Goal: Check status

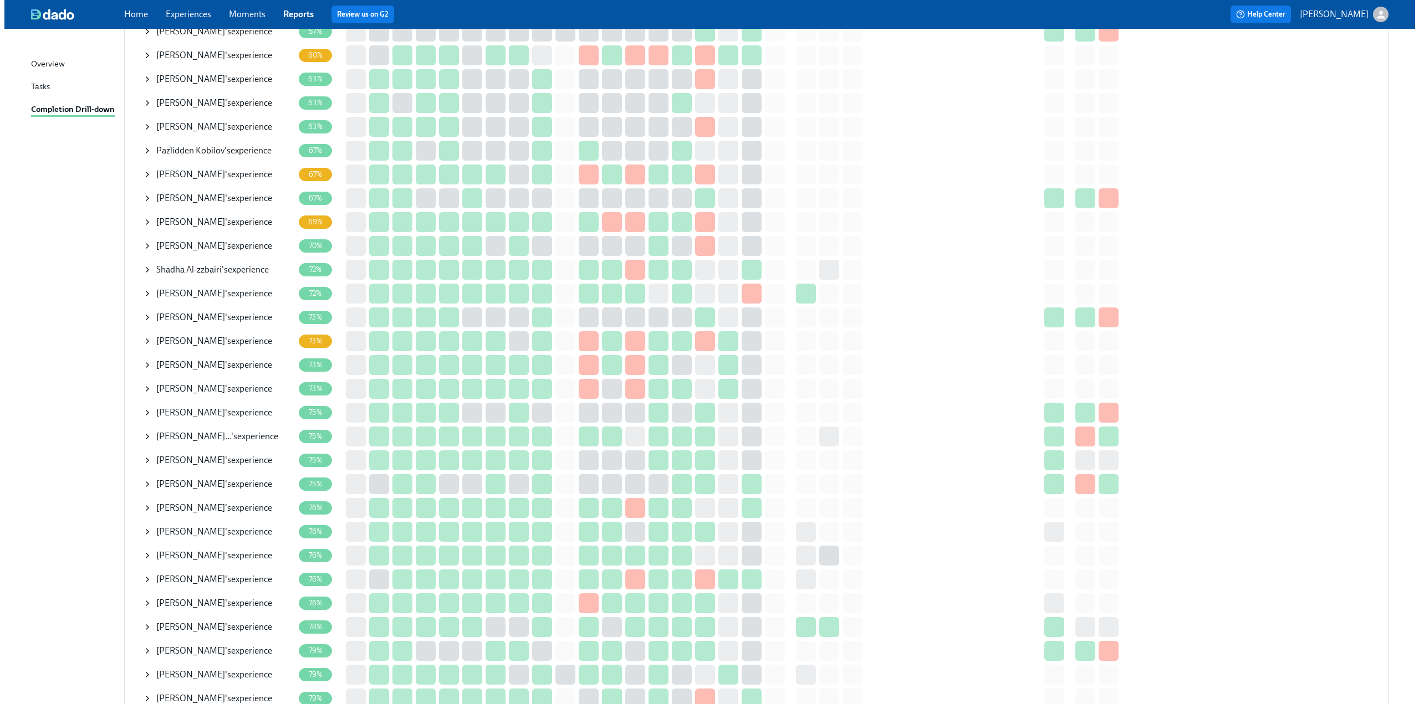
scroll to position [554, 0]
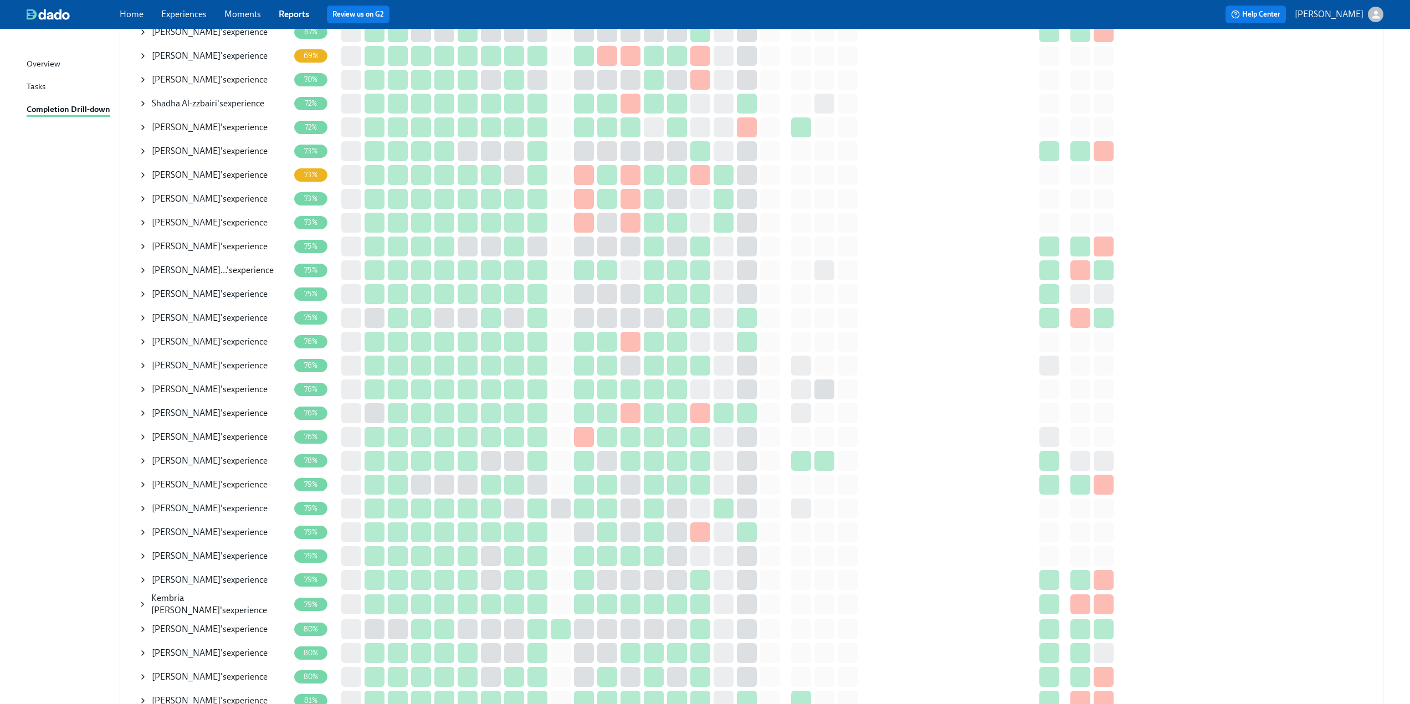
drag, startPoint x: 144, startPoint y: 244, endPoint x: 224, endPoint y: 252, distance: 81.2
click at [144, 244] on icon at bounding box center [143, 246] width 9 height 9
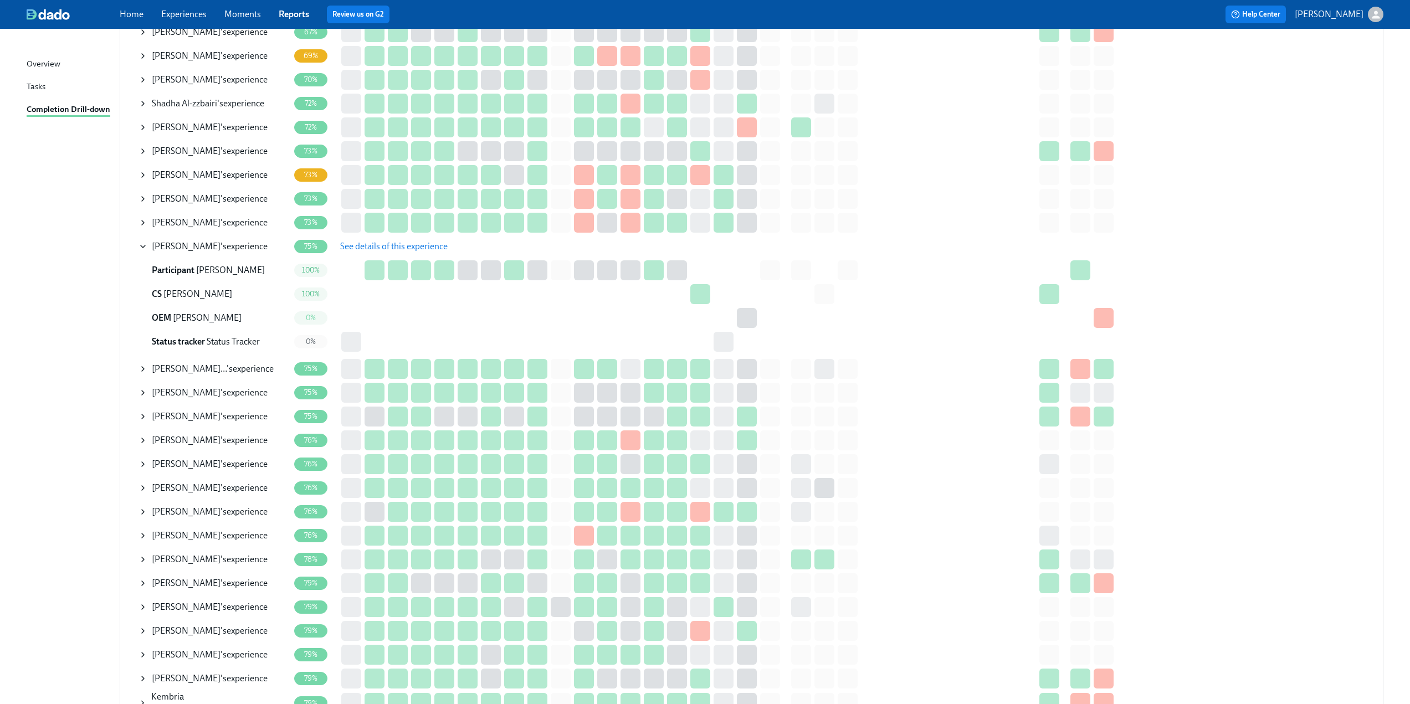
click at [362, 251] on span "See details of this experience" at bounding box center [394, 246] width 108 height 11
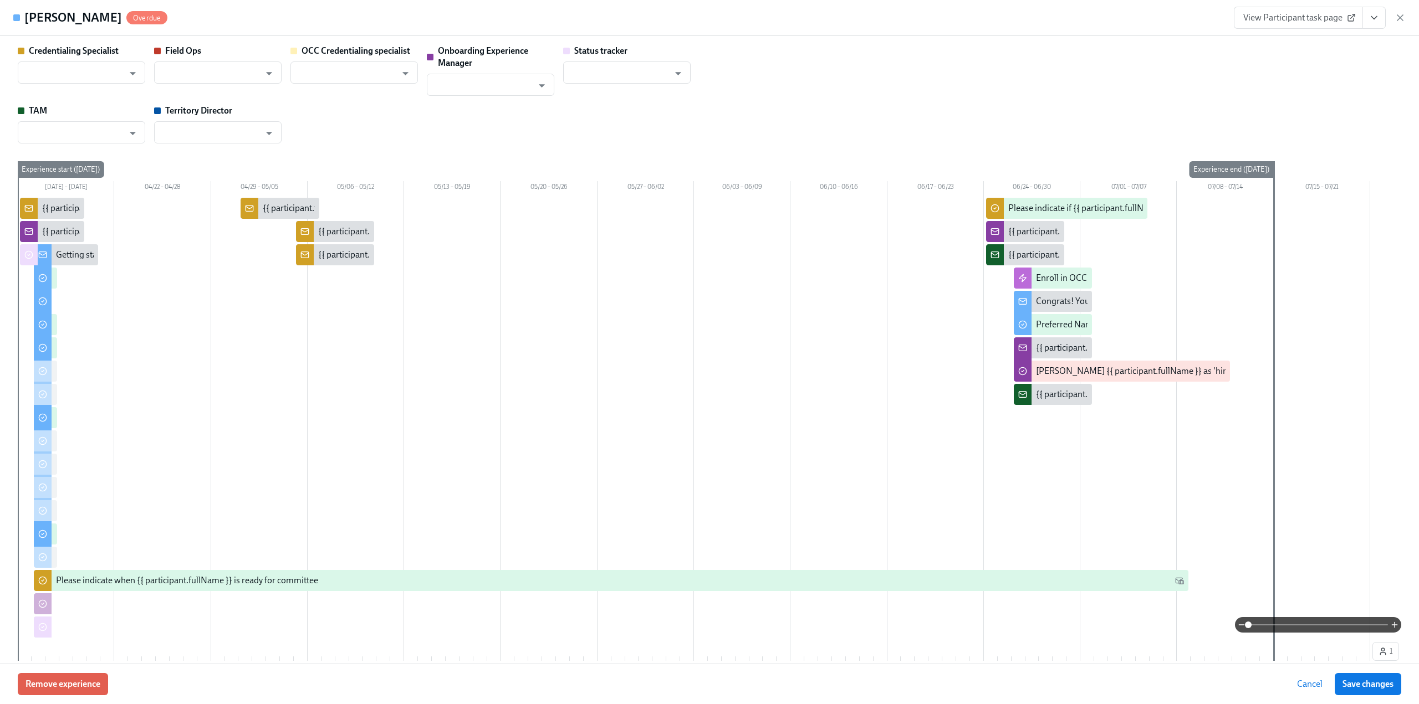
type input "[PERSON_NAME]"
type input "Diana Dedes"
type input "Jared Aiken"
type input "Status Tracker"
type input "Maeve Luciani"
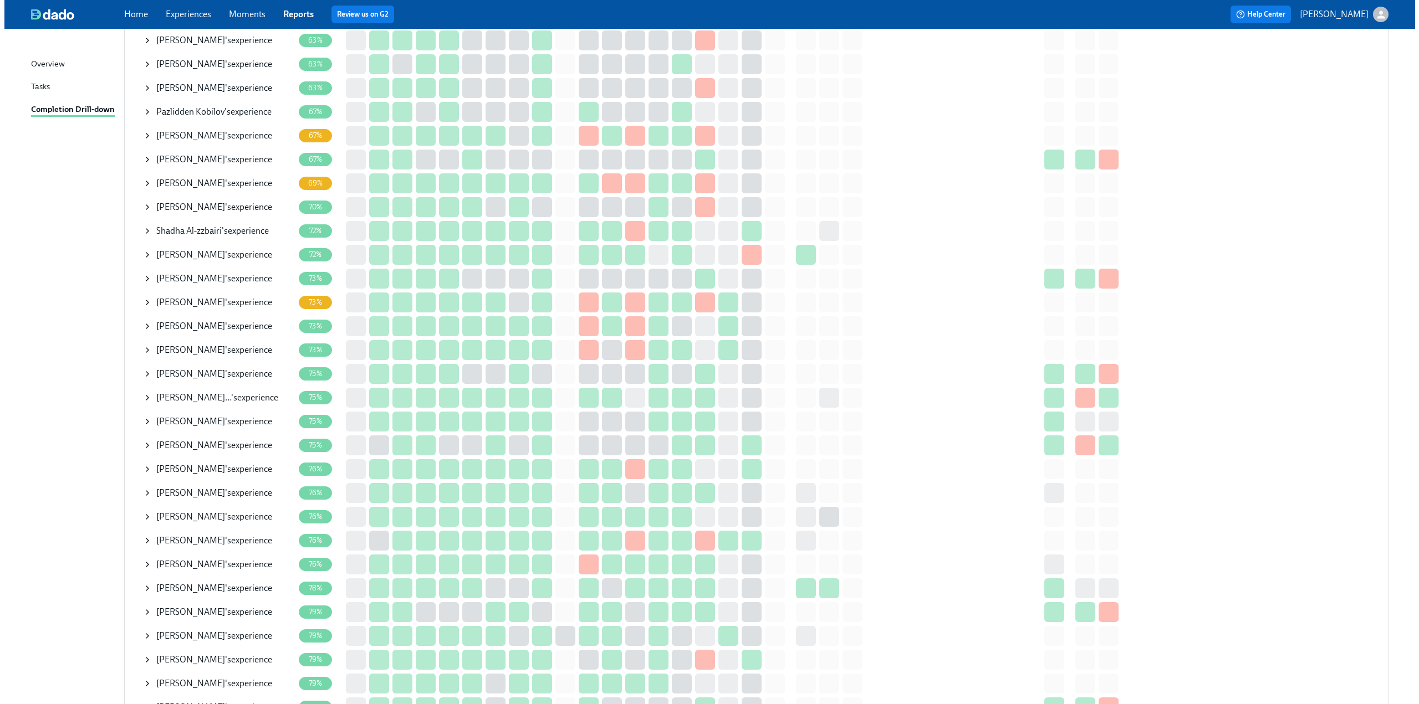
scroll to position [443, 0]
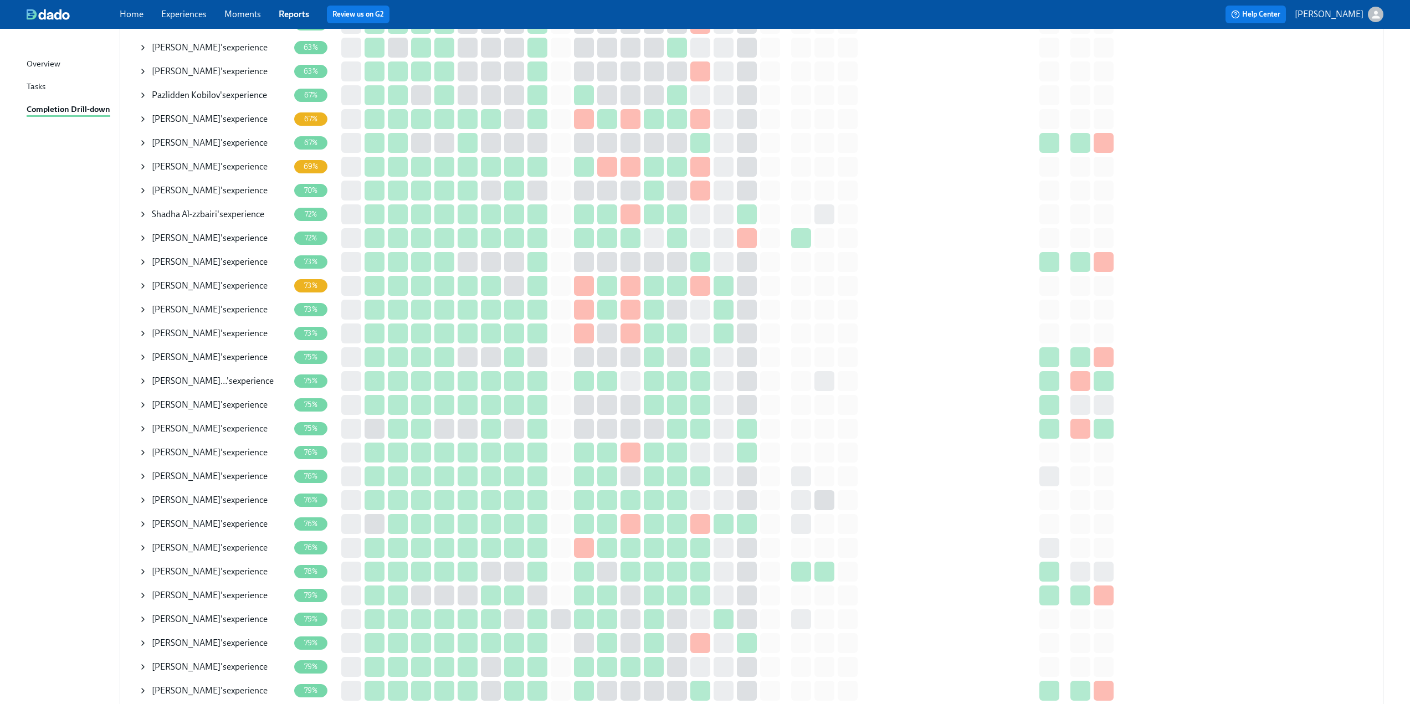
click at [142, 237] on icon at bounding box center [143, 238] width 9 height 9
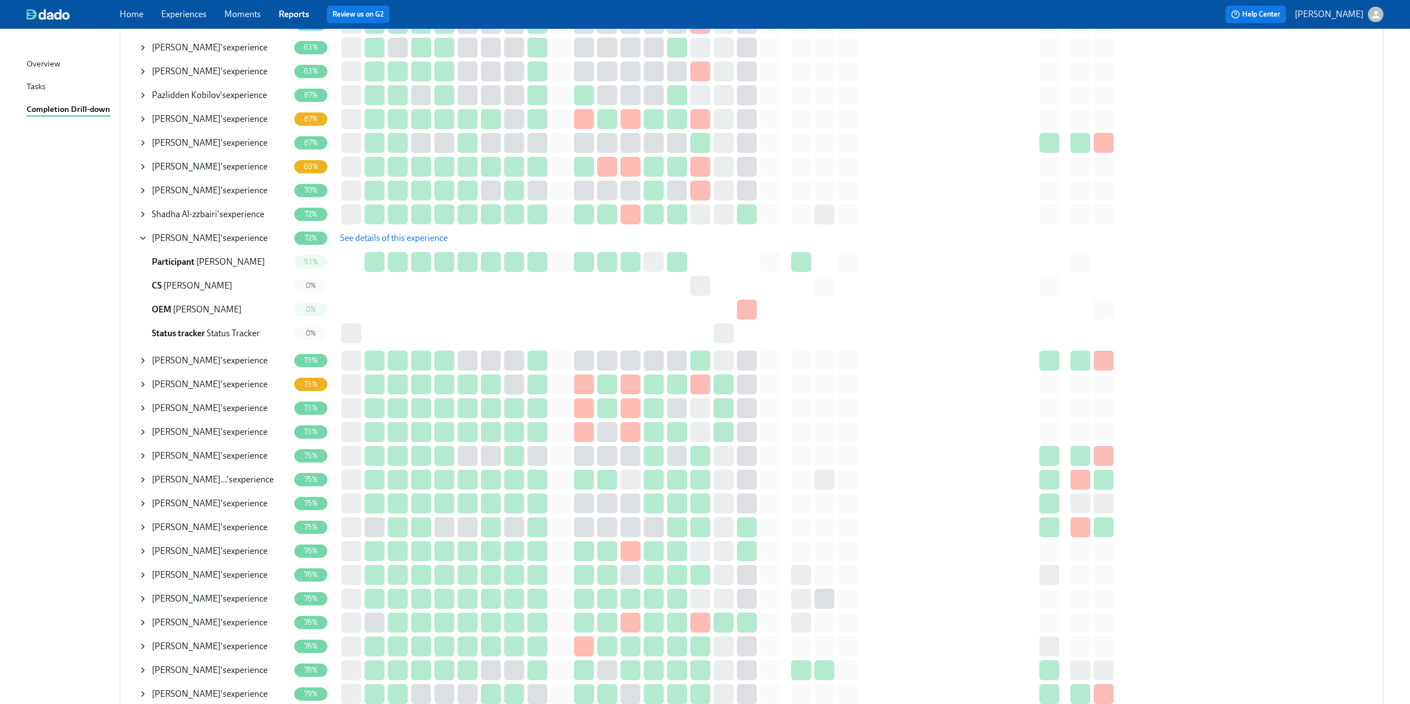
click at [430, 237] on span "See details of this experience" at bounding box center [394, 238] width 108 height 11
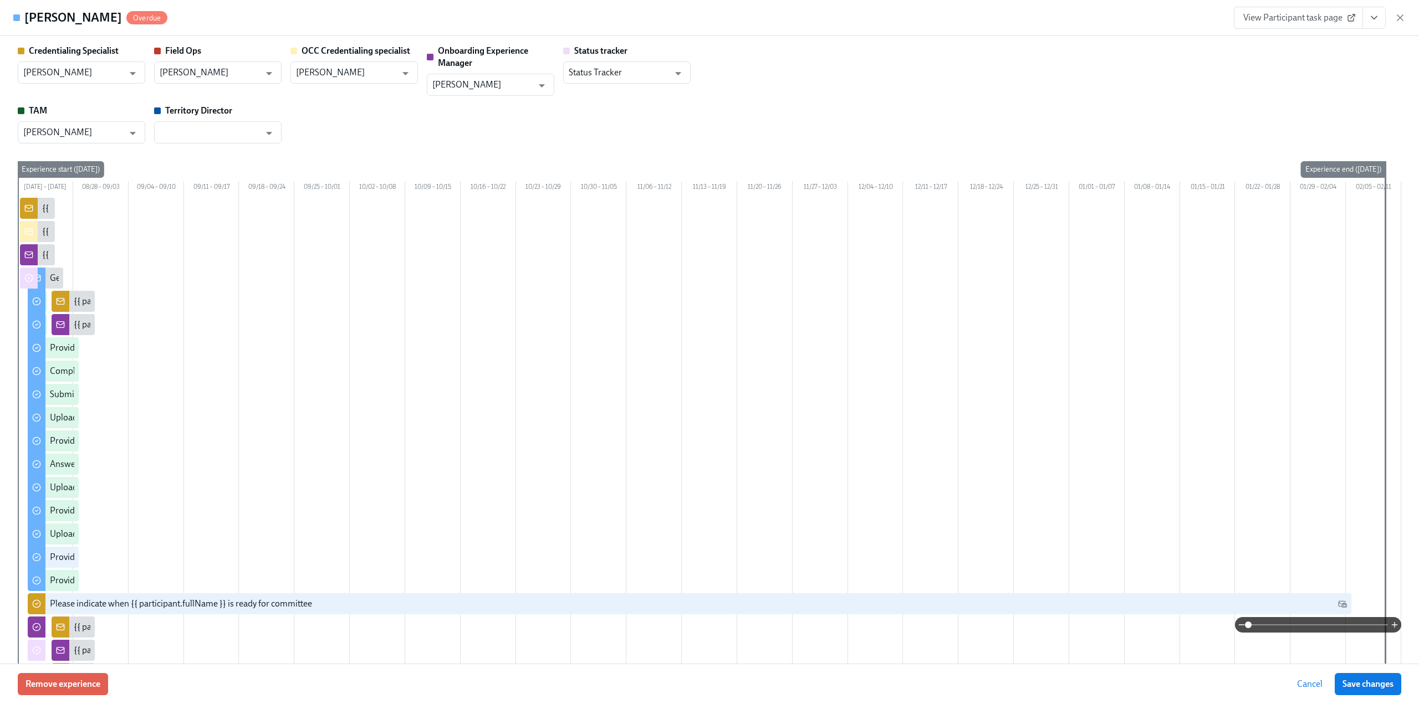
type input "[PERSON_NAME]"
type input "Katianne Cunha"
type input "Christine Cardamone"
type input "[PERSON_NAME]"
type input "Status Tracker"
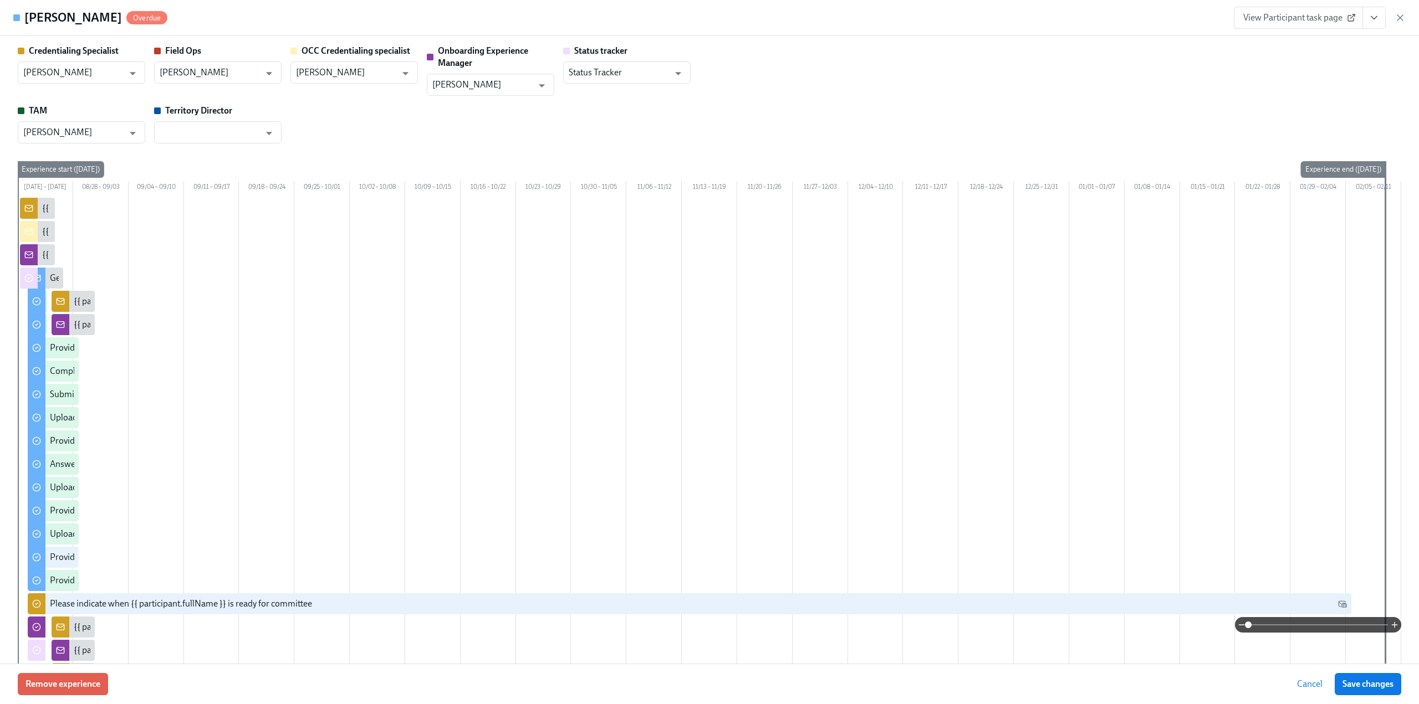
type input "Maeve Luciani"
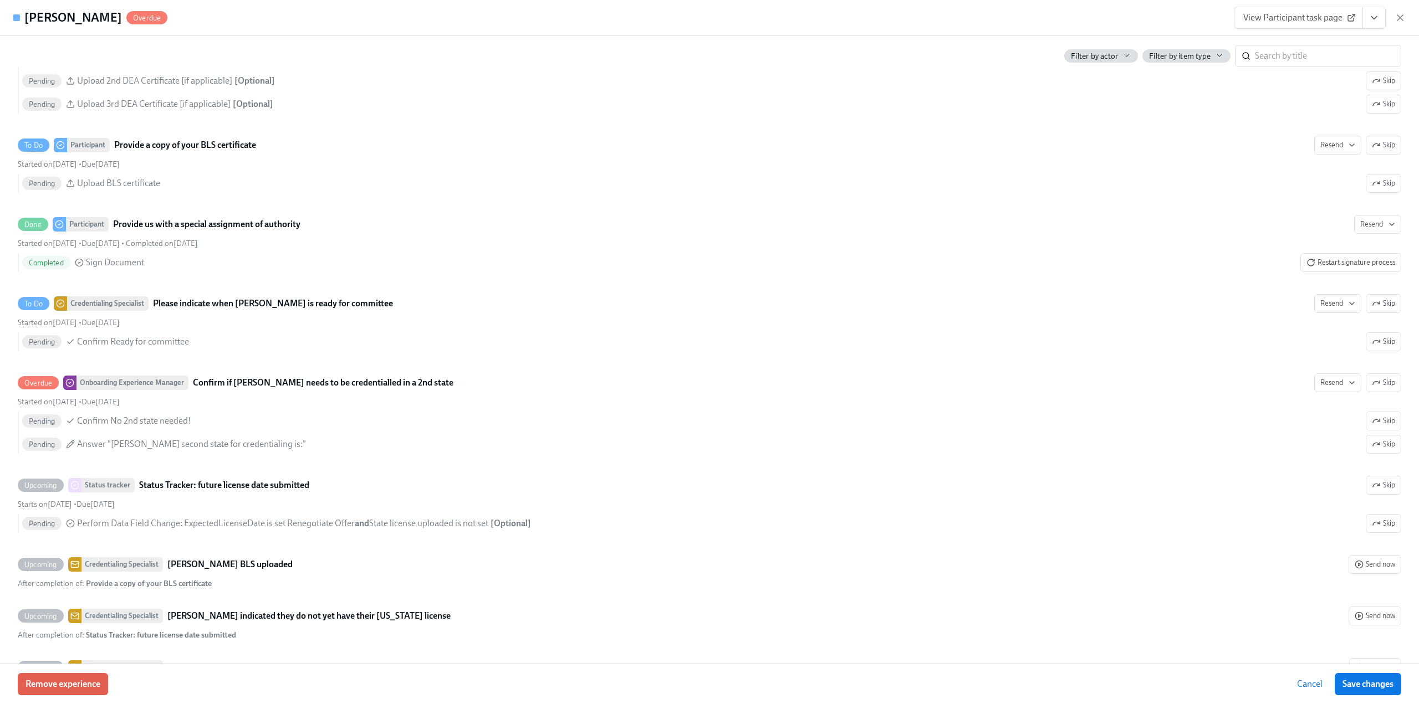
scroll to position [2549, 0]
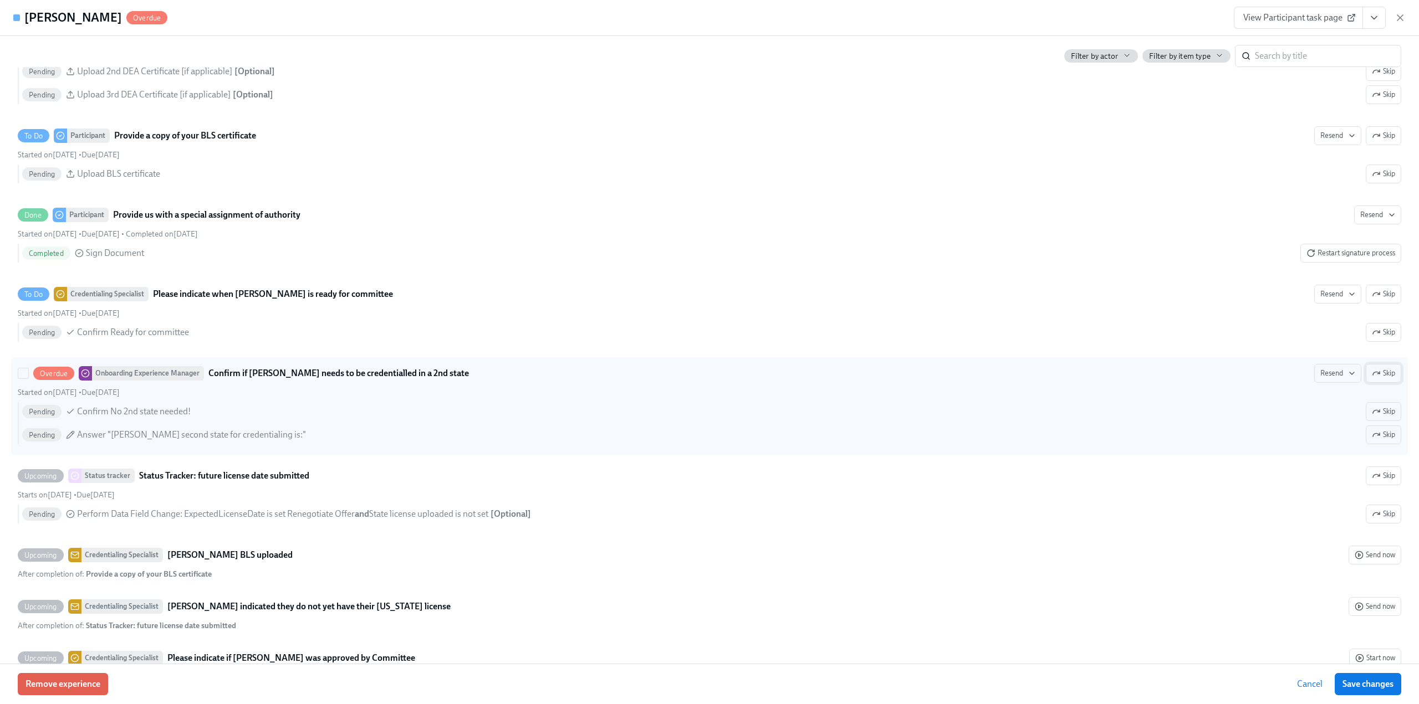
click at [1378, 379] on span "Skip" at bounding box center [1383, 373] width 23 height 11
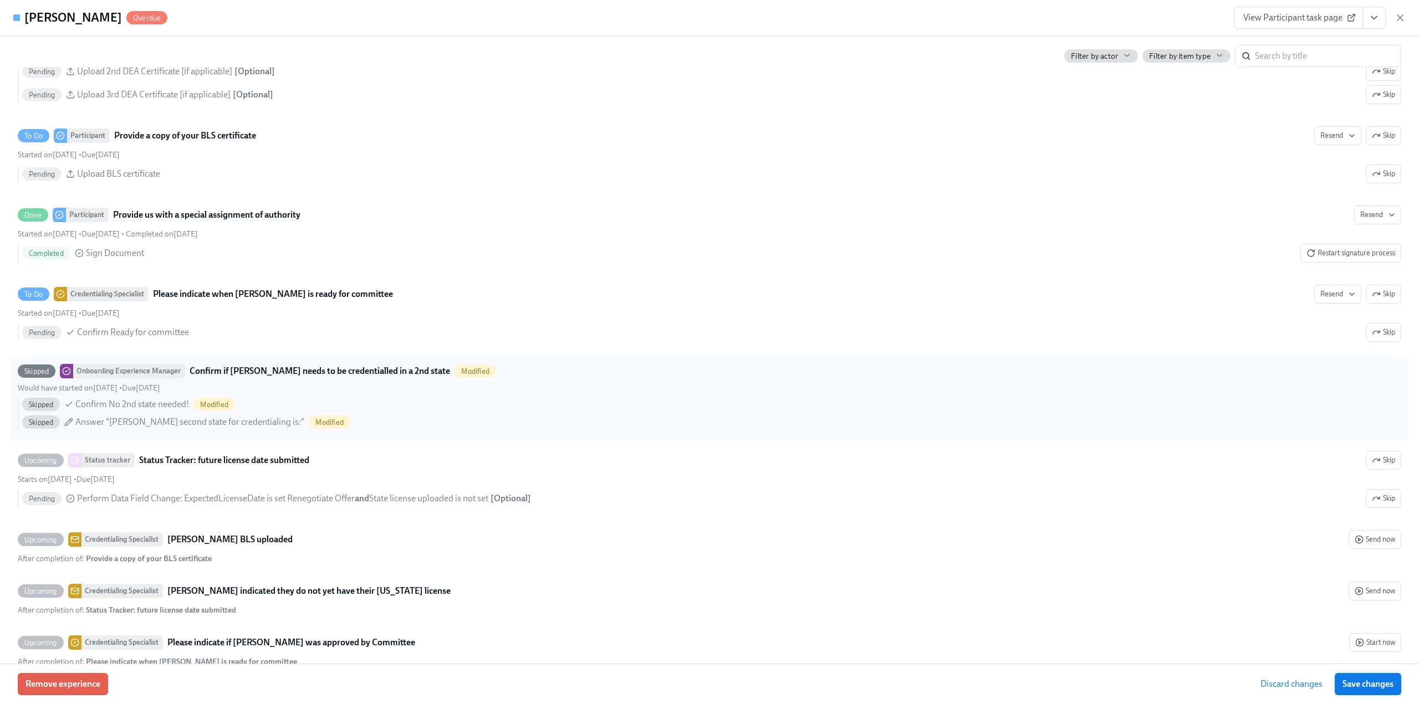
click at [1372, 684] on span "Save changes" at bounding box center [1367, 684] width 51 height 11
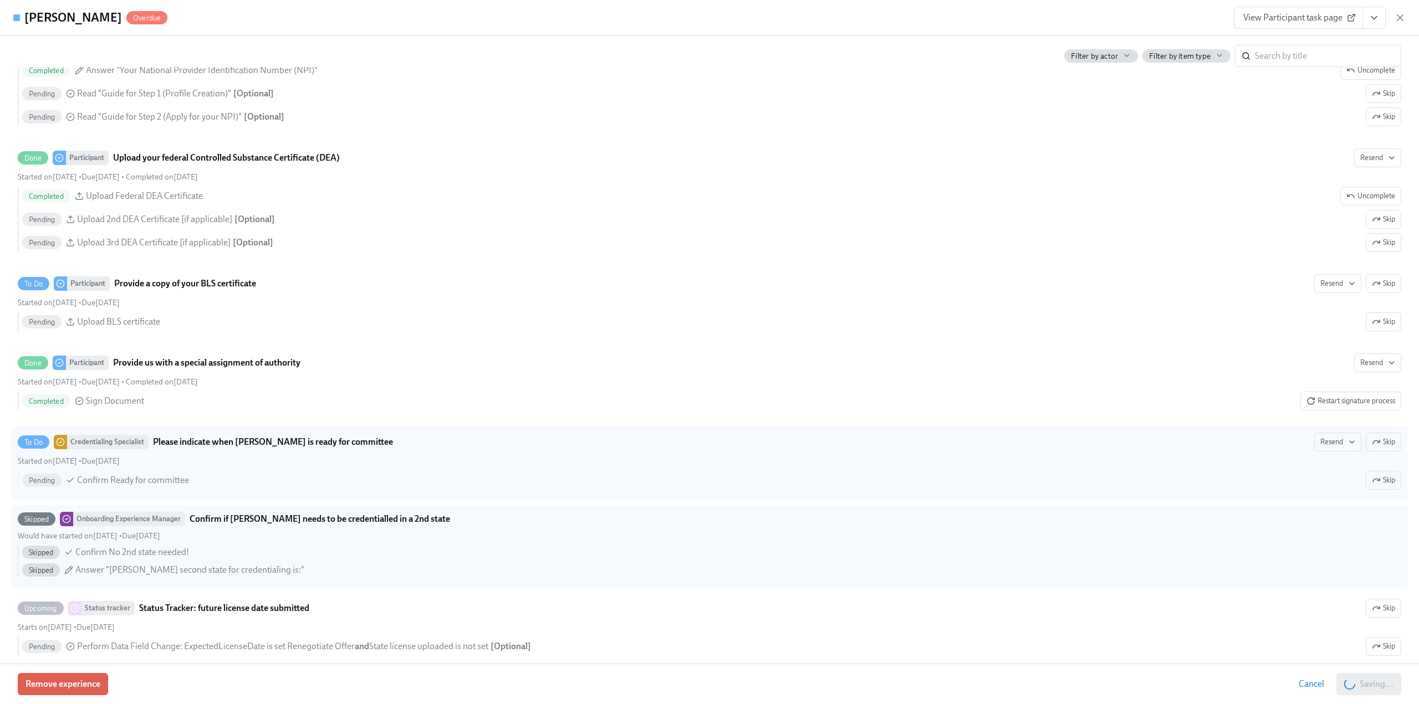
scroll to position [2383, 0]
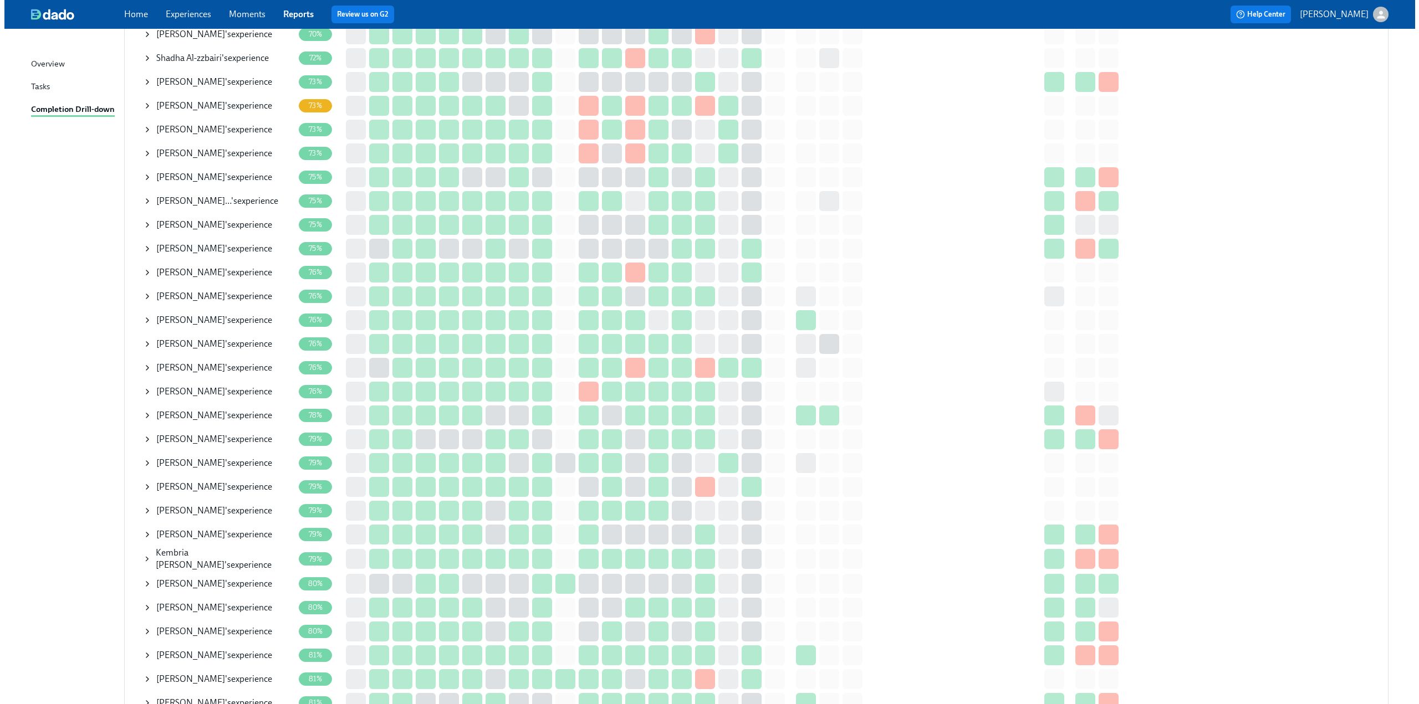
scroll to position [610, 0]
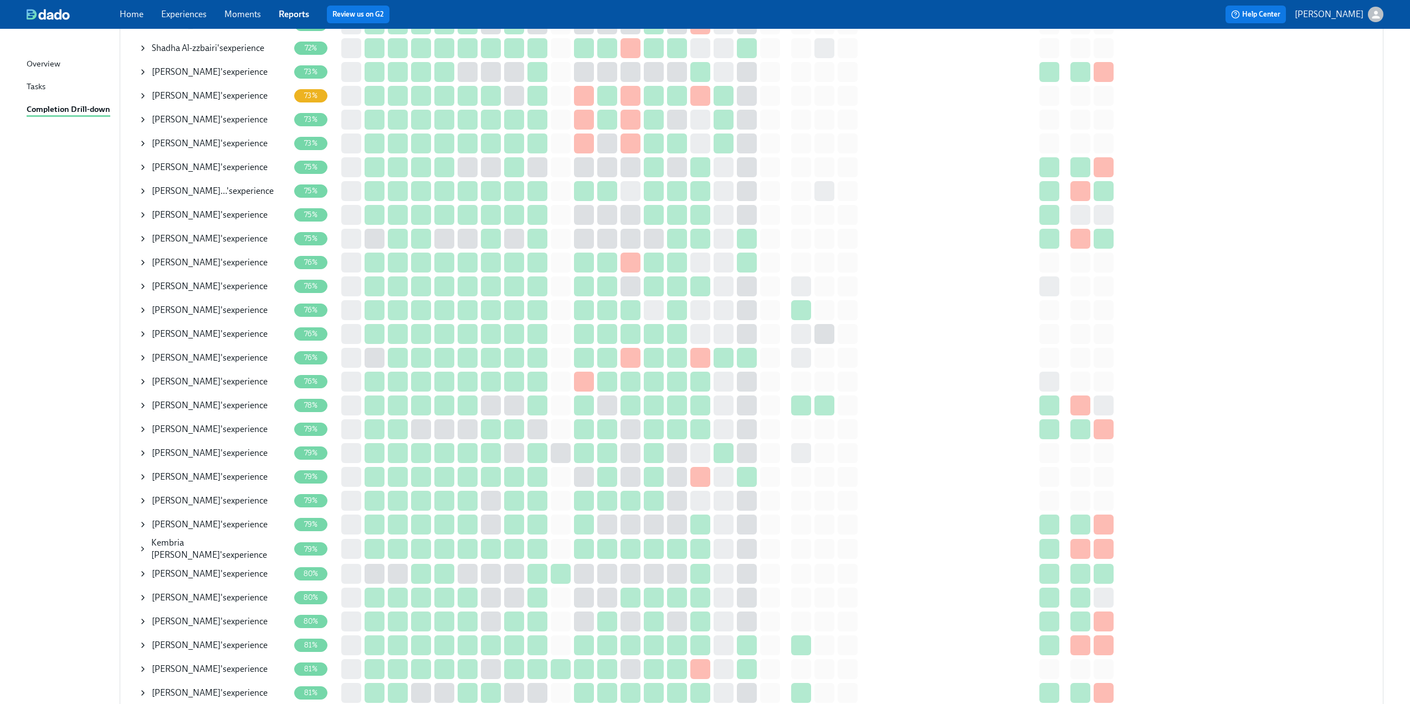
click at [140, 383] on icon at bounding box center [143, 381] width 9 height 9
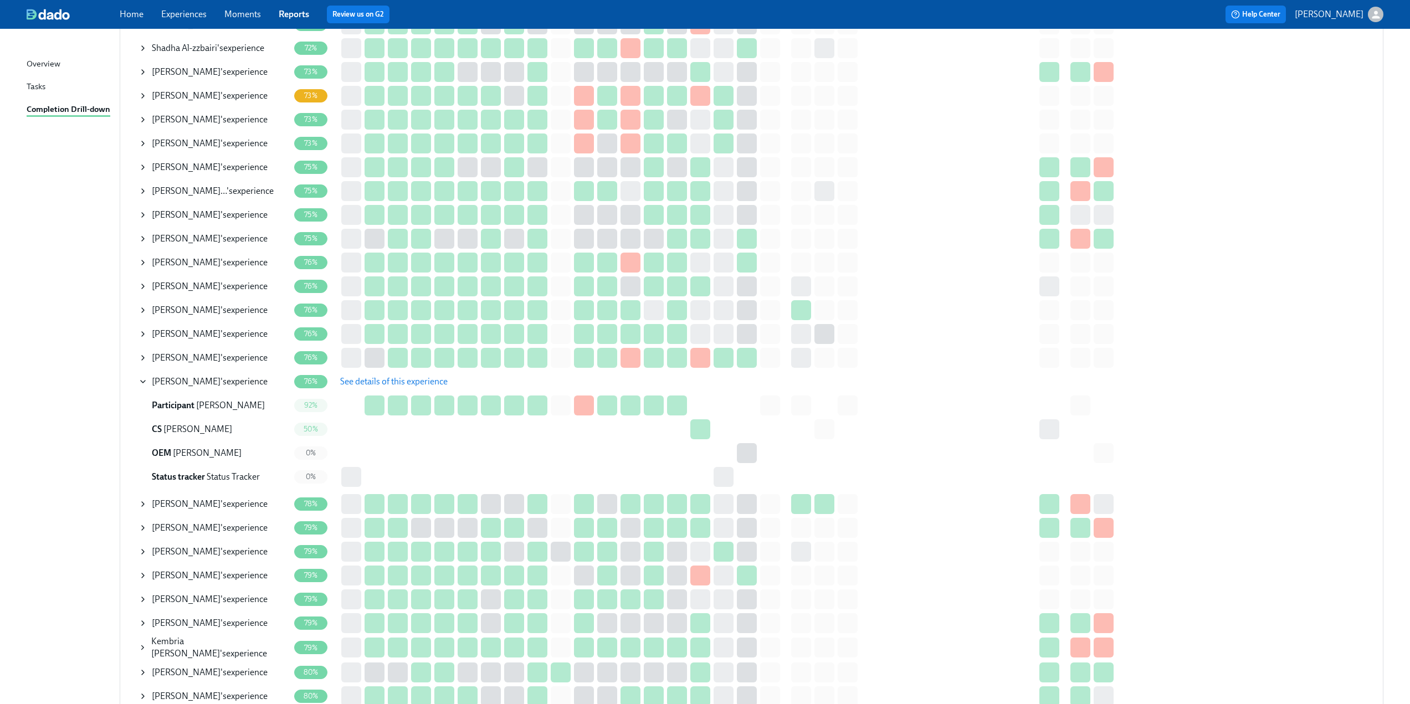
click at [352, 387] on button "See details of this experience" at bounding box center [394, 382] width 123 height 22
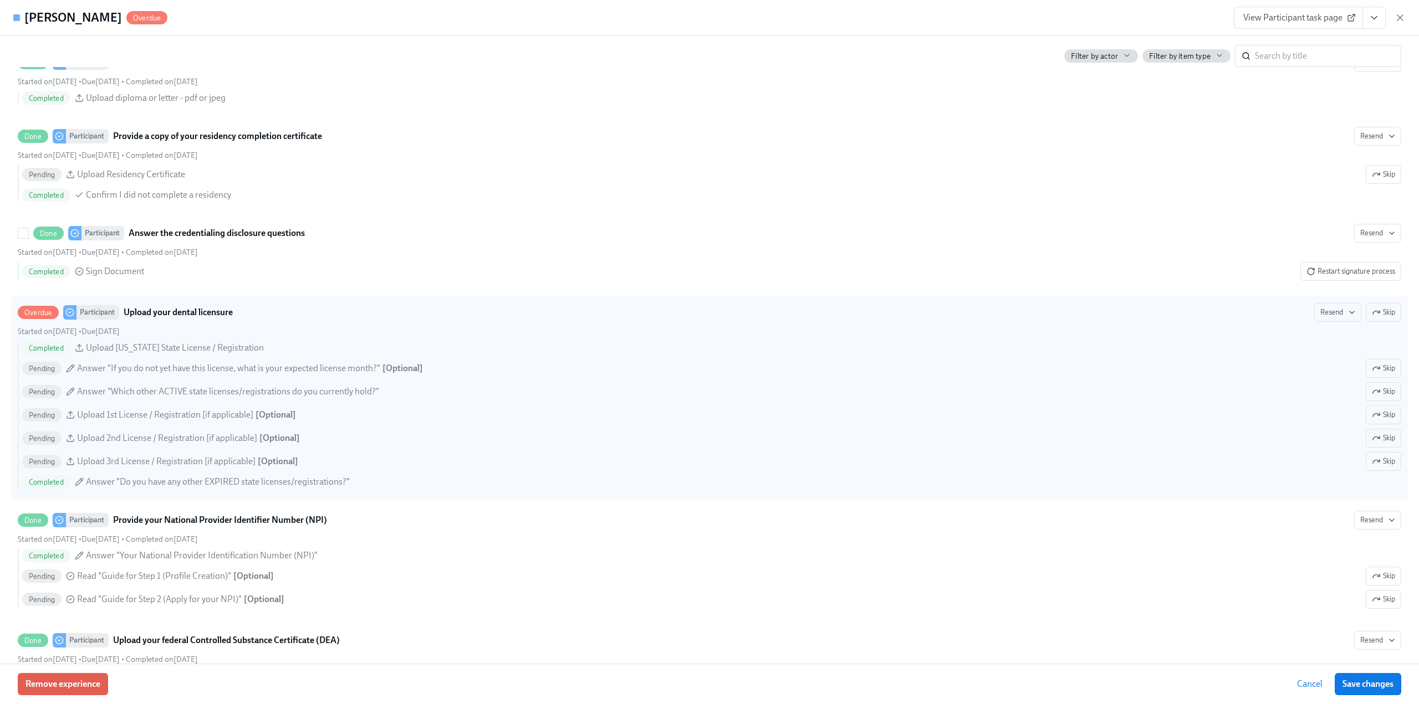
scroll to position [1829, 0]
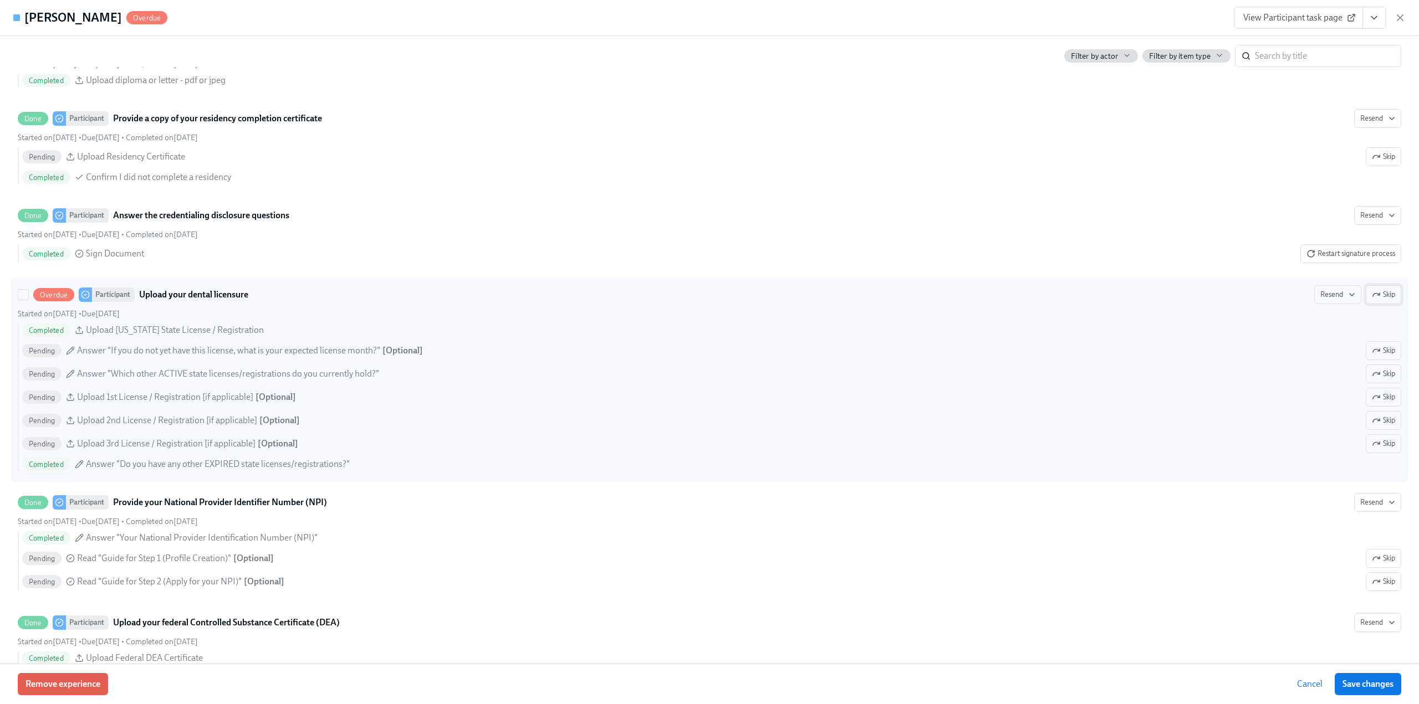
click at [1376, 299] on button "Skip" at bounding box center [1383, 294] width 35 height 19
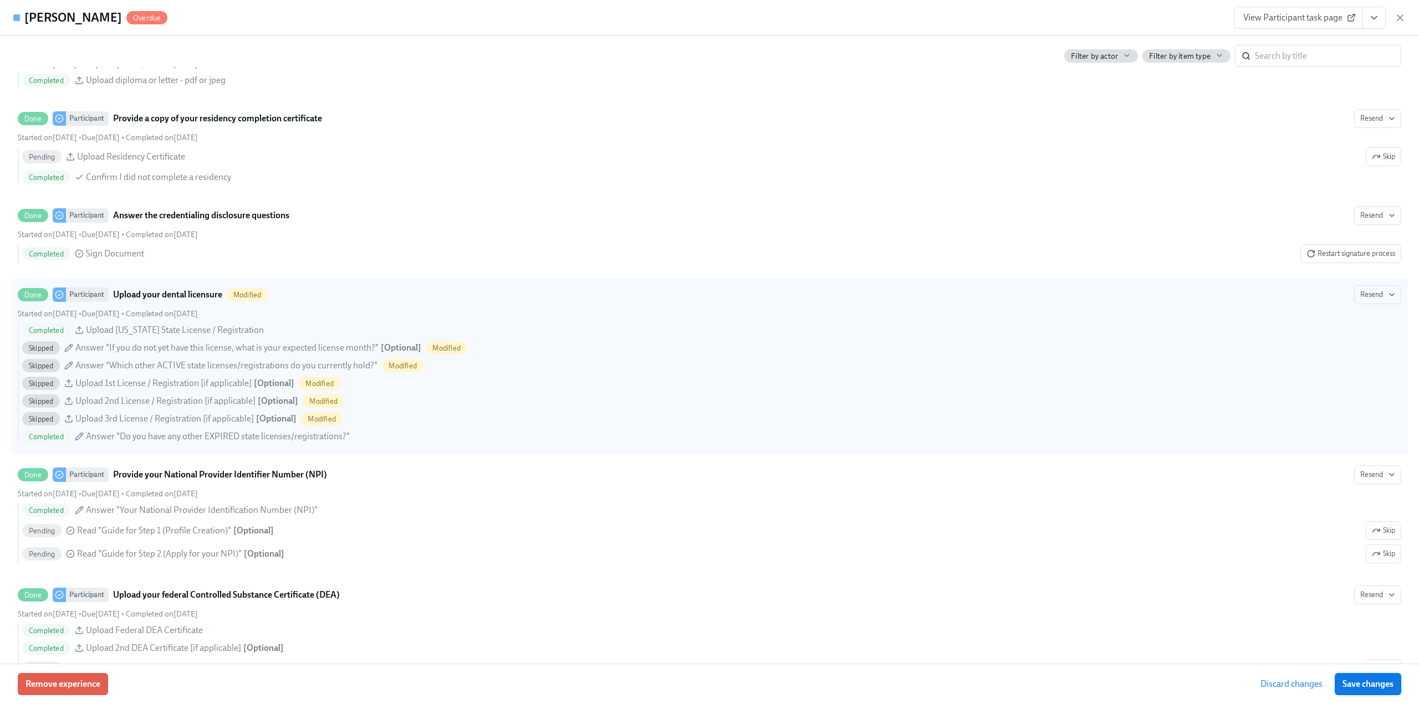
click at [1370, 684] on span "Save changes" at bounding box center [1367, 684] width 51 height 11
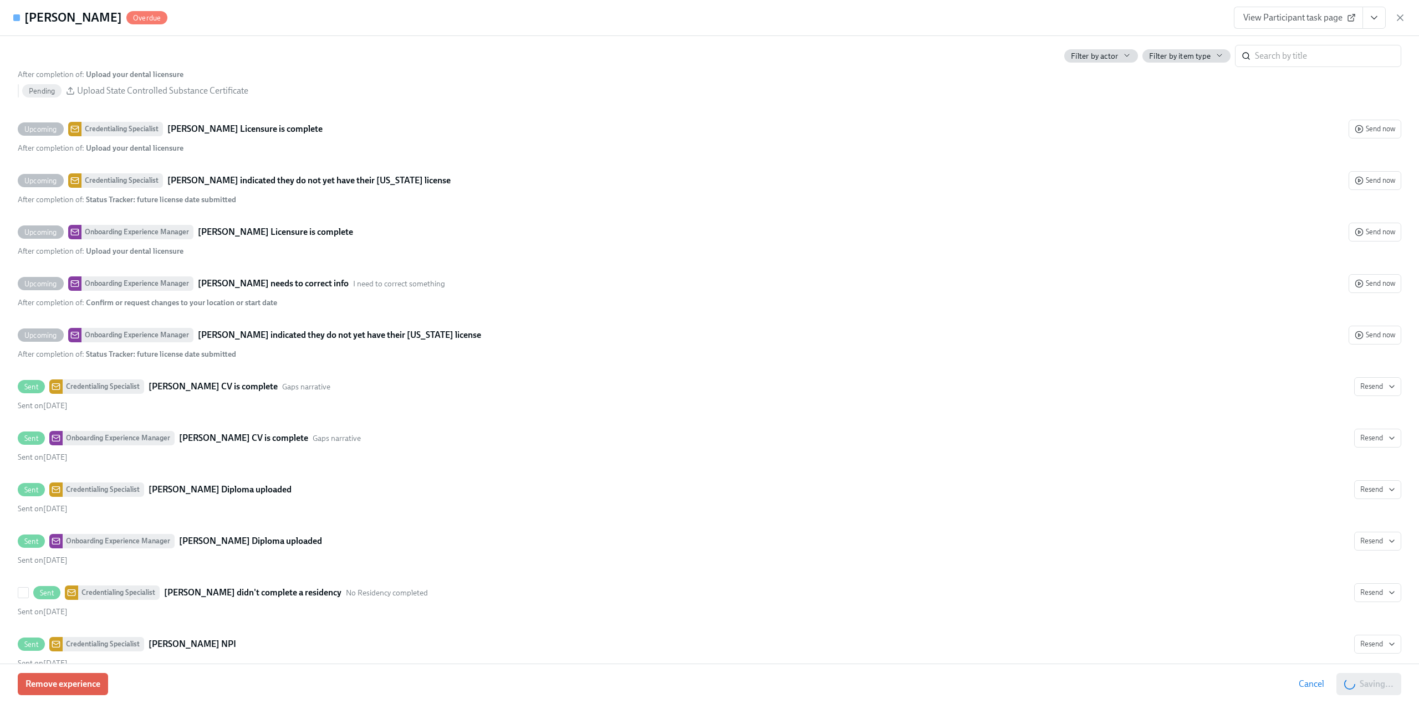
scroll to position [3159, 0]
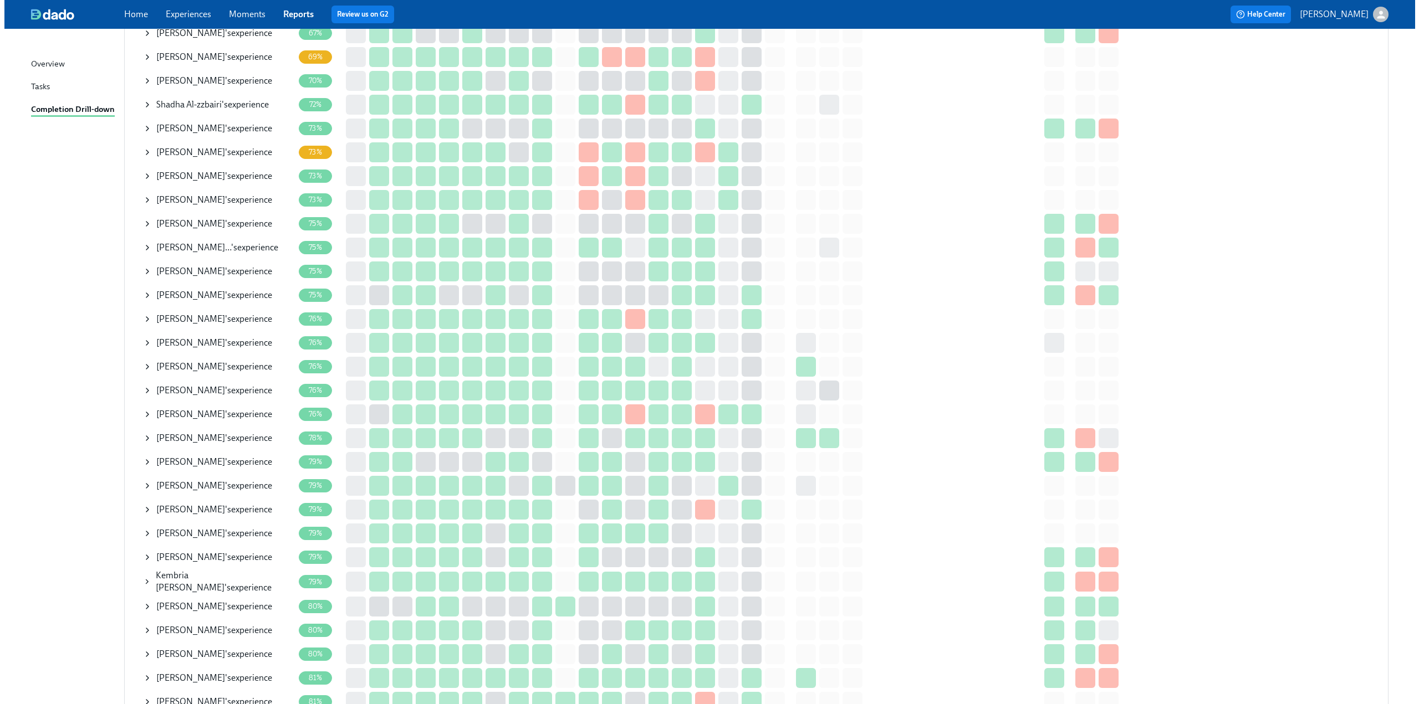
scroll to position [554, 0]
click at [143, 412] on icon at bounding box center [143, 413] width 2 height 4
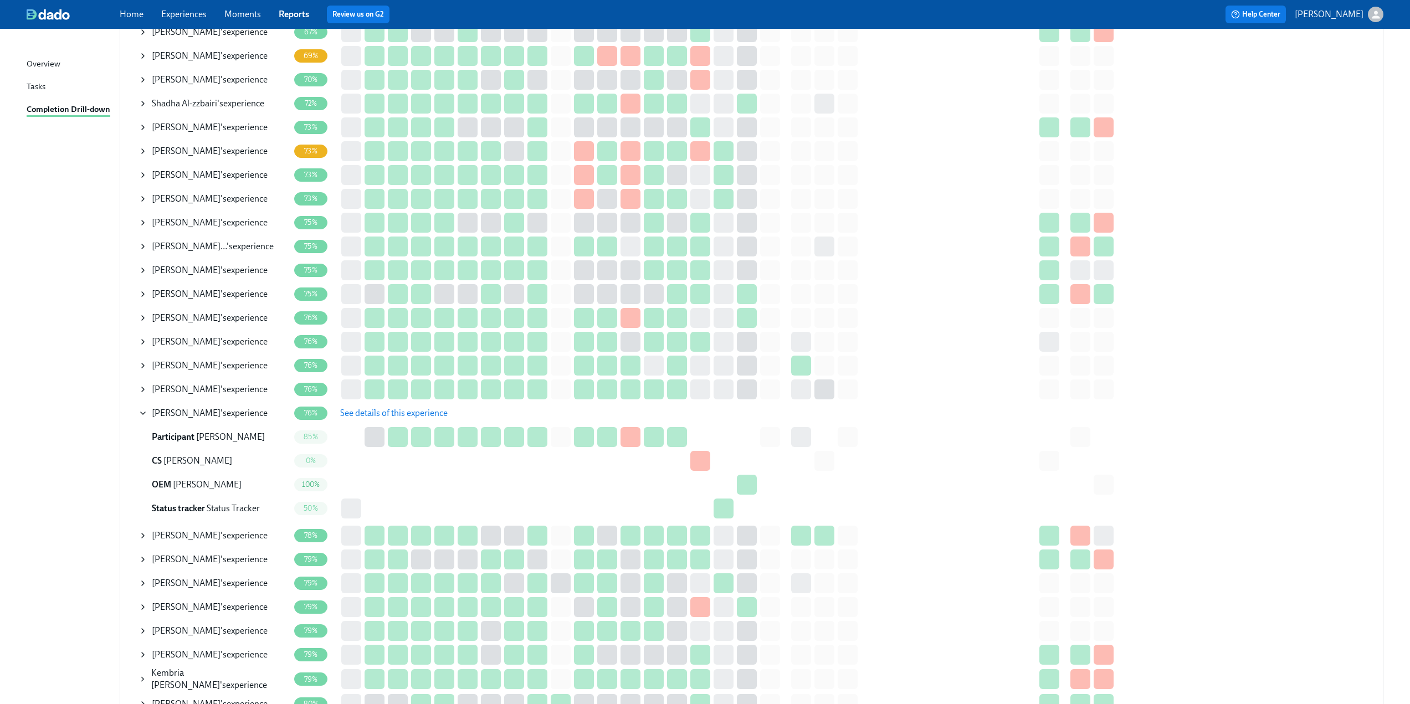
click at [366, 415] on span "See details of this experience" at bounding box center [394, 413] width 108 height 11
